Goal: Task Accomplishment & Management: Use online tool/utility

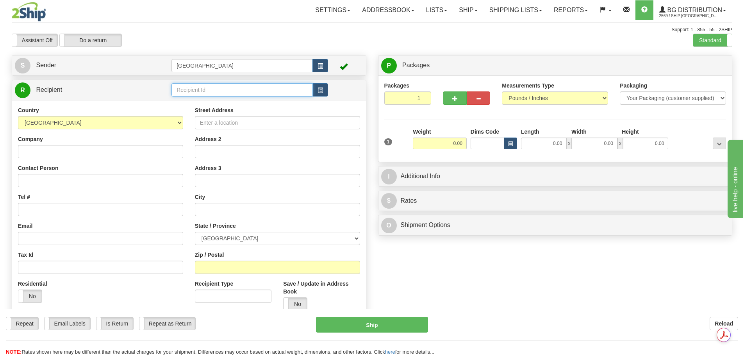
click at [235, 88] on input "text" at bounding box center [241, 89] width 141 height 13
click at [217, 101] on div "52001" at bounding box center [241, 102] width 134 height 9
type input "52001"
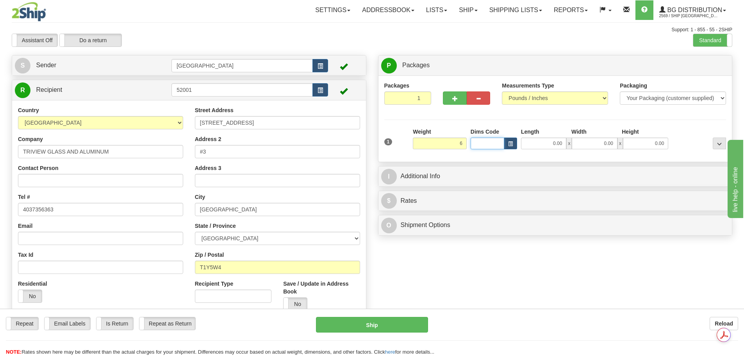
type input "6.00"
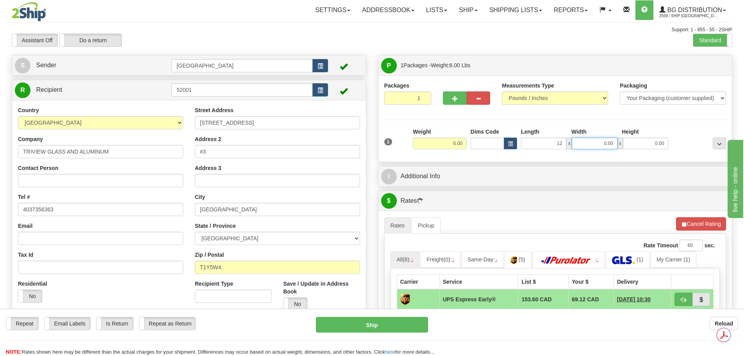
type input "12.00"
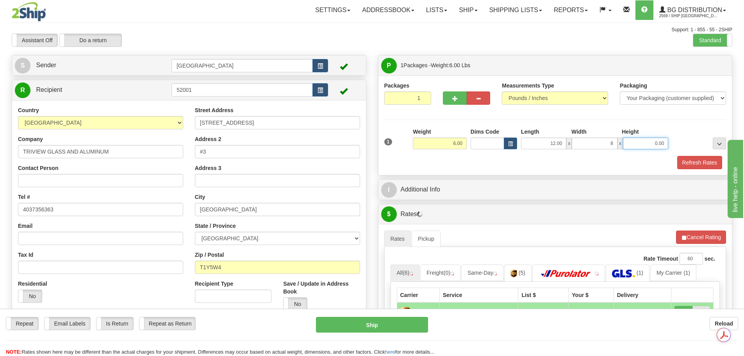
type input "8.00"
type input "7.00"
click at [702, 164] on button "Refresh Rates" at bounding box center [699, 162] width 45 height 13
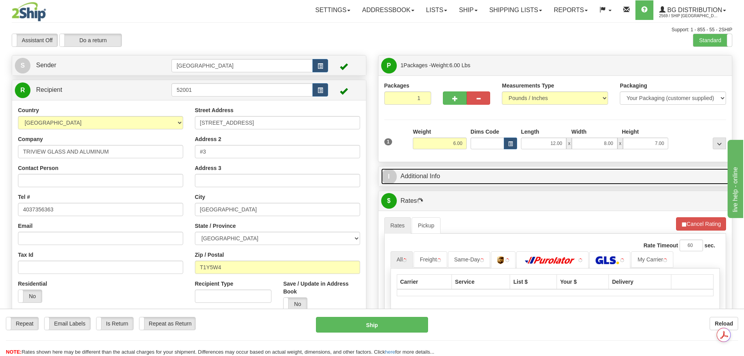
click at [475, 180] on link "I Additional Info" at bounding box center [555, 176] width 348 height 16
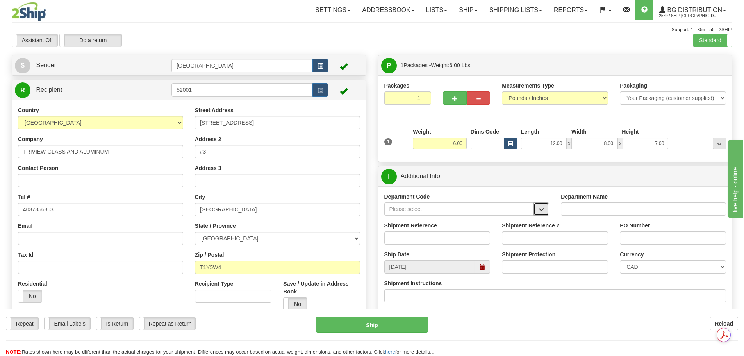
click at [546, 205] on button "button" at bounding box center [541, 208] width 16 height 13
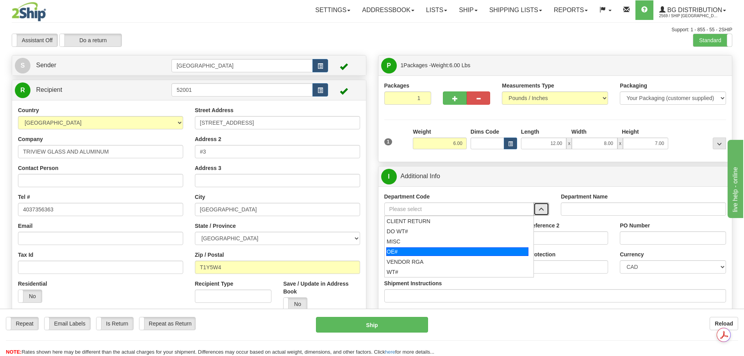
click at [478, 254] on div "OE#" at bounding box center [457, 251] width 142 height 9
type input "OE#"
type input "ORDERS"
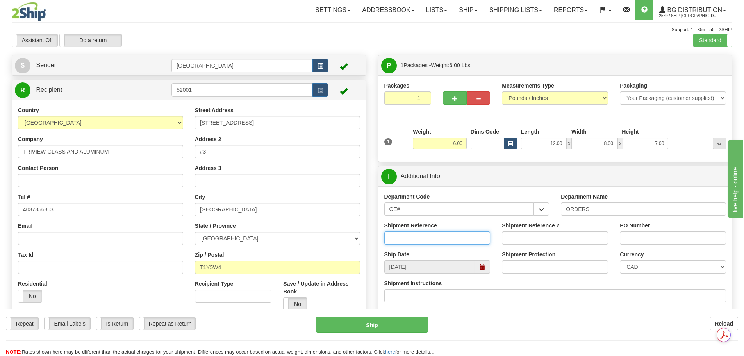
click at [423, 236] on input "Shipment Reference" at bounding box center [437, 237] width 106 height 13
type input "90035253-01"
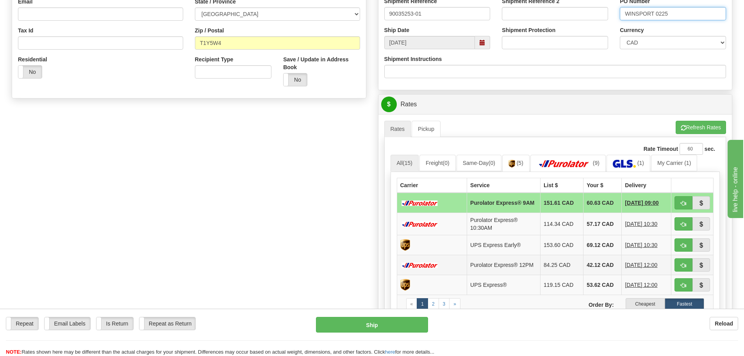
scroll to position [234, 0]
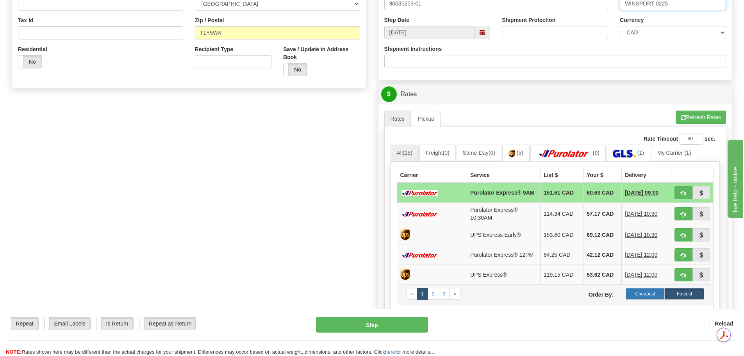
type input "WINSPORT 0225"
click at [653, 300] on label "Cheapest" at bounding box center [645, 294] width 39 height 12
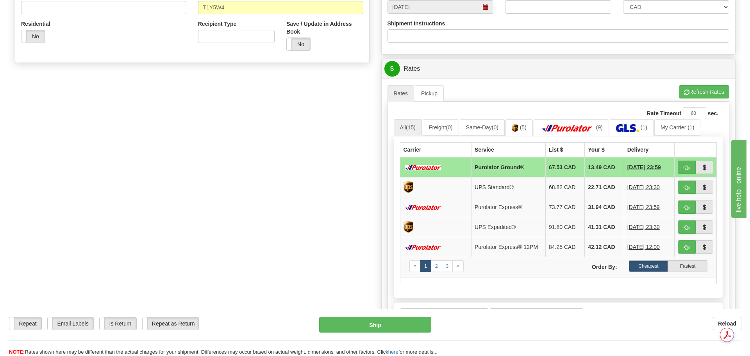
scroll to position [273, 0]
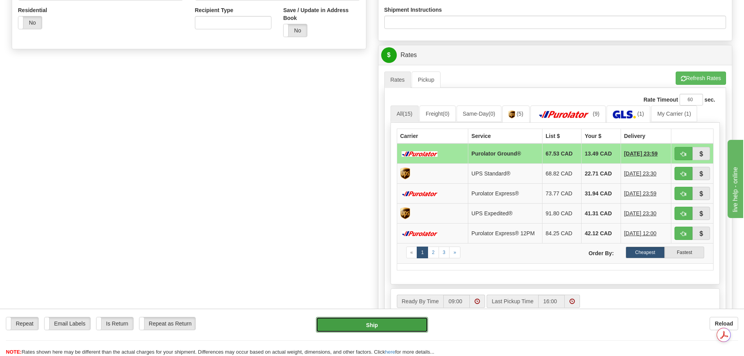
click at [352, 321] on button "Ship" at bounding box center [372, 325] width 112 height 16
type input "260"
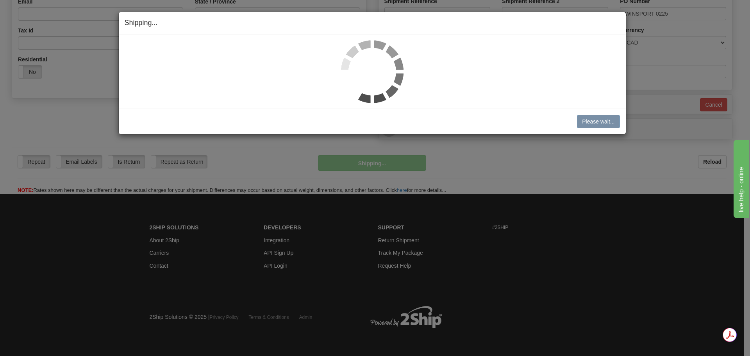
scroll to position [225, 0]
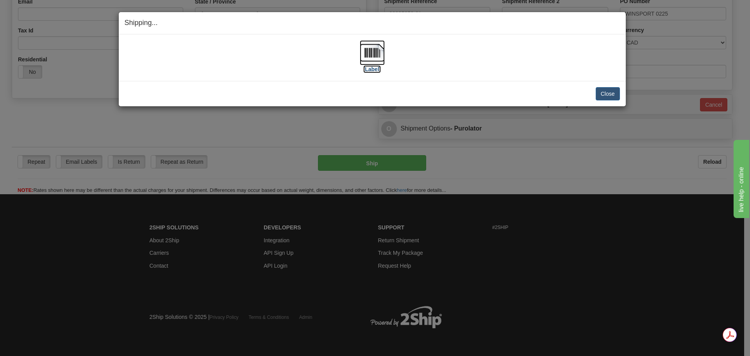
click at [371, 48] on img at bounding box center [372, 52] width 25 height 25
